Goal: Use online tool/utility: Utilize a website feature to perform a specific function

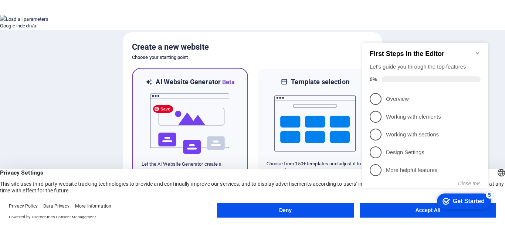
click at [219, 122] on img at bounding box center [189, 124] width 81 height 74
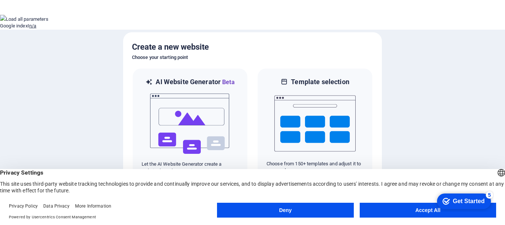
click at [422, 209] on button "Accept All" at bounding box center [428, 209] width 137 height 15
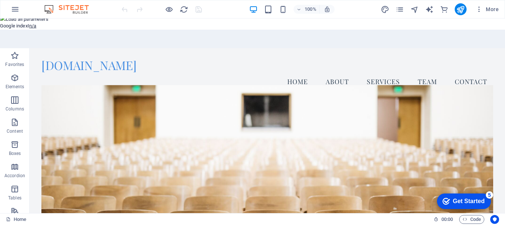
click at [34, 103] on button "For this domain" at bounding box center [17, 106] width 34 height 6
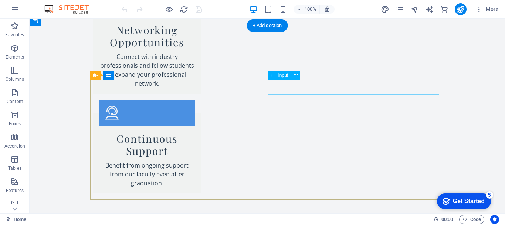
scroll to position [1278, 0]
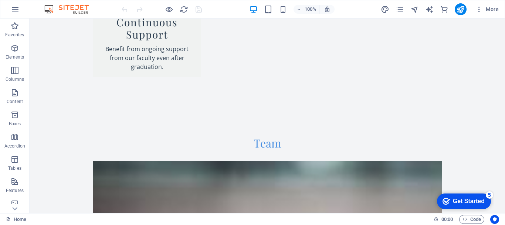
click at [453, 198] on div "Get Started" at bounding box center [469, 201] width 32 height 7
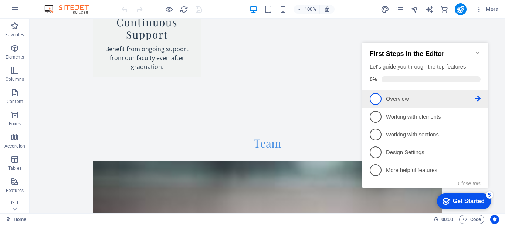
click at [381, 97] on span "1" at bounding box center [376, 99] width 12 height 12
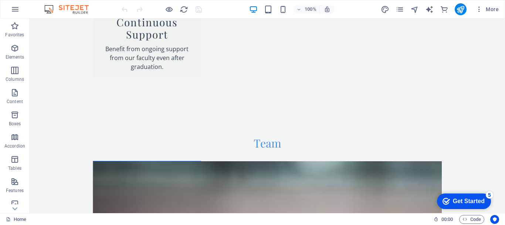
scroll to position [0, 0]
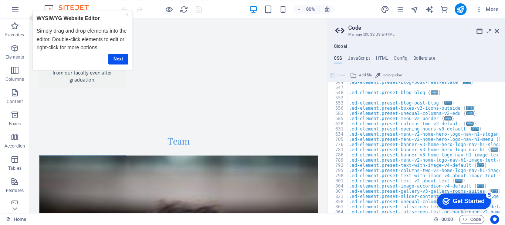
scroll to position [346, 0]
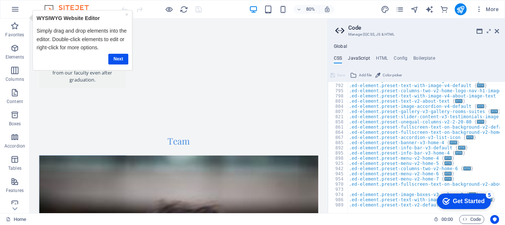
click at [361, 61] on h4 "JavaScript" at bounding box center [359, 60] width 22 height 8
type textarea "/* JS for preset "Menu V2" */"
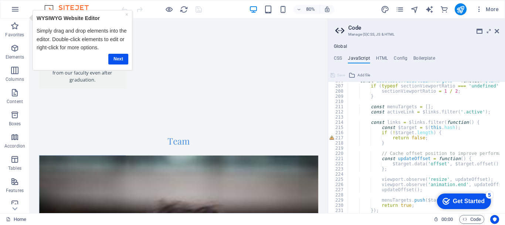
scroll to position [1155, 0]
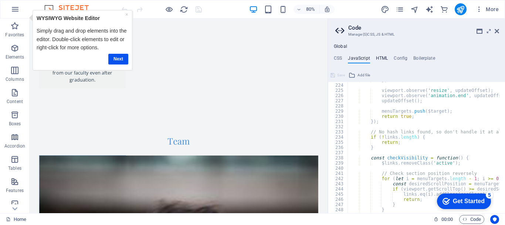
click at [382, 58] on h4 "HTML" at bounding box center [382, 60] width 12 height 8
type textarea "<a href="#main-content" class="wv-link-content button">Skip to main content</a>"
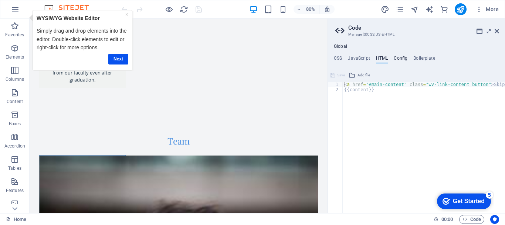
click at [396, 59] on h4 "Config" at bounding box center [401, 60] width 14 height 8
type textarea "$color-background: #F3F4F6;"
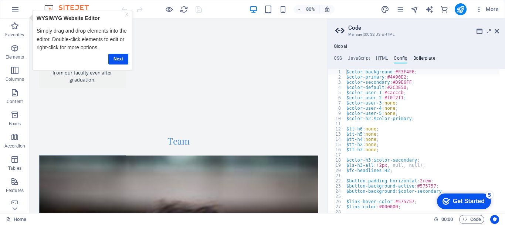
click at [420, 58] on h4 "Boilerplate" at bounding box center [425, 60] width 22 height 8
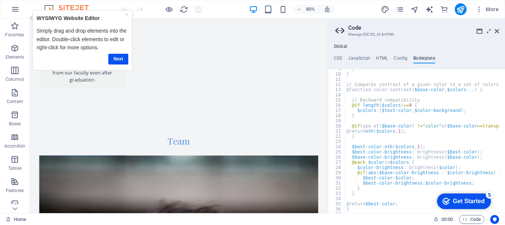
scroll to position [50, 0]
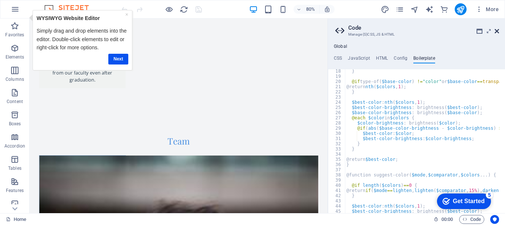
click at [495, 29] on icon at bounding box center [497, 31] width 4 height 6
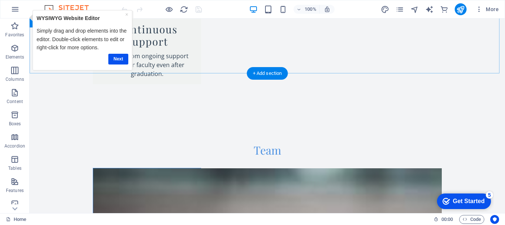
scroll to position [1278, 0]
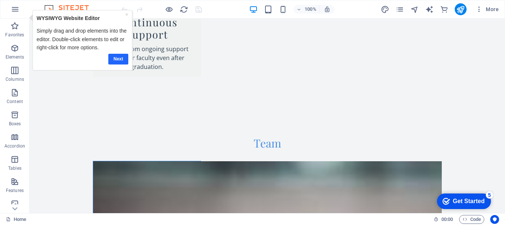
click at [118, 57] on link "Next" at bounding box center [118, 59] width 20 height 11
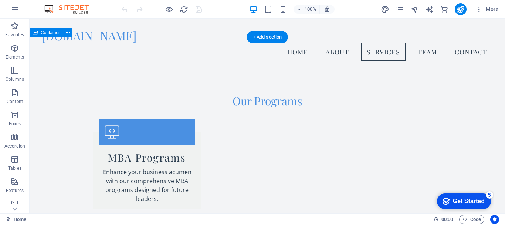
scroll to position [537, 0]
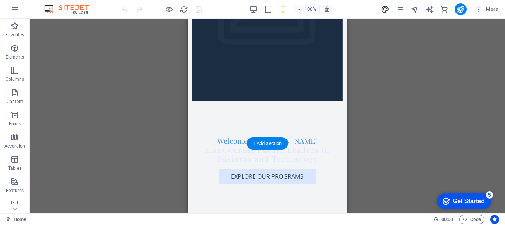
scroll to position [0, 0]
